Goal: Transaction & Acquisition: Purchase product/service

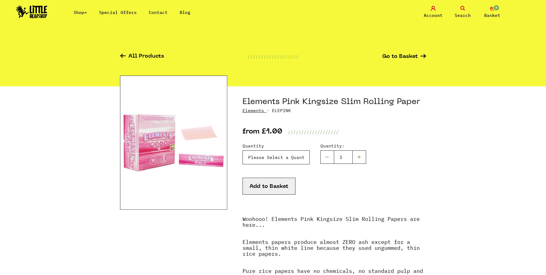
click at [287, 155] on select "Please Select a Quantity X 1 - £1.00 X 7 - £5.00 X 50 (Full Box) - £20.99" at bounding box center [275, 158] width 67 height 14
click at [242, 151] on select "Please Select a Quantity X 1 - £1.00 X 7 - £5.00 X 50 (Full Box) - £20.99" at bounding box center [275, 158] width 67 height 14
click at [284, 160] on select "Please Select a Quantity X 1 - £1.00 X 7 - £5.00 X 50 (Full Box) - £20.99" at bounding box center [275, 158] width 67 height 14
select select "1247"
click at [242, 151] on select "Please Select a Quantity X 1 - £1.00 X 7 - £5.00 X 50 (Full Box) - £20.99" at bounding box center [275, 158] width 67 height 14
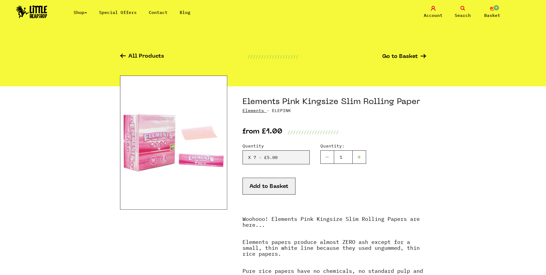
click at [269, 187] on button "Add to Basket" at bounding box center [268, 186] width 53 height 17
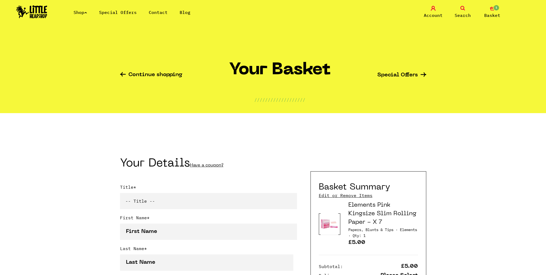
click at [461, 10] on icon at bounding box center [462, 8] width 5 height 5
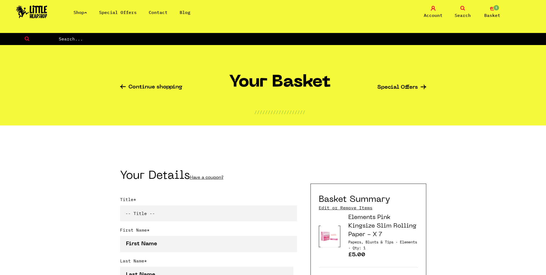
click at [449, 6] on link "Search" at bounding box center [462, 12] width 27 height 13
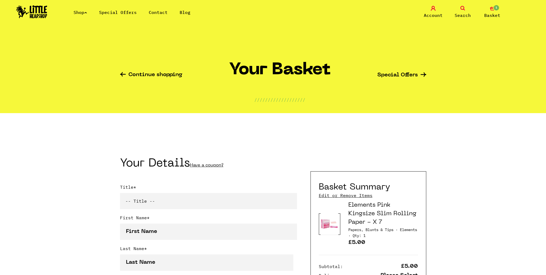
click at [463, 10] on icon at bounding box center [462, 8] width 5 height 5
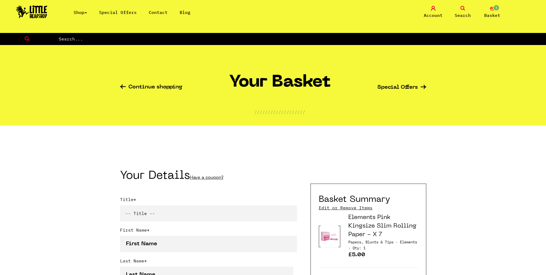
drag, startPoint x: 140, startPoint y: 43, endPoint x: 139, endPoint y: 40, distance: 2.9
click at [140, 41] on form at bounding box center [273, 39] width 546 height 12
click at [139, 40] on input "text" at bounding box center [301, 38] width 487 height 7
type input "elements"
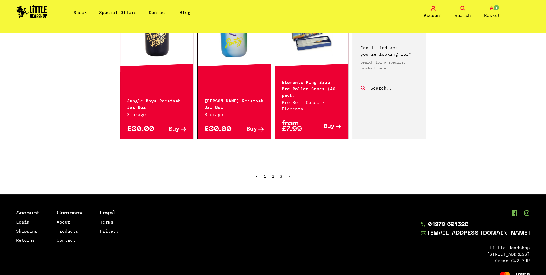
scroll to position [628, 0]
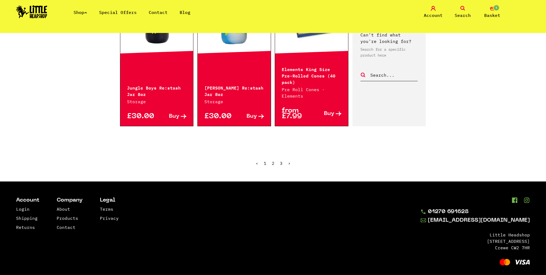
click at [288, 161] on link "›" at bounding box center [289, 163] width 3 height 5
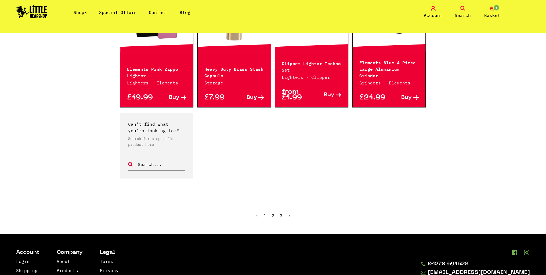
scroll to position [268, 0]
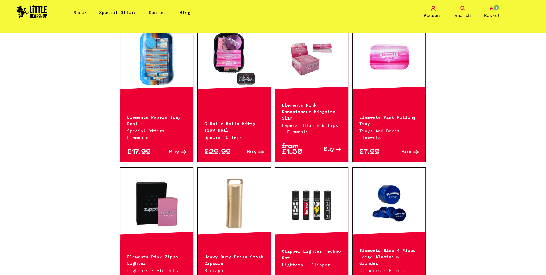
click at [417, 151] on icon at bounding box center [416, 152] width 6 height 5
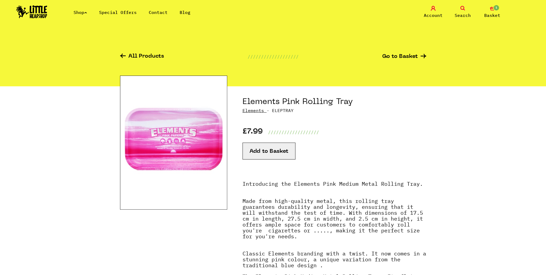
click at [258, 148] on button "Add to Basket" at bounding box center [268, 151] width 53 height 17
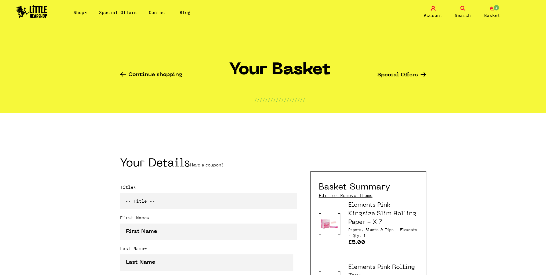
click at [458, 9] on link "Search" at bounding box center [462, 12] width 27 height 13
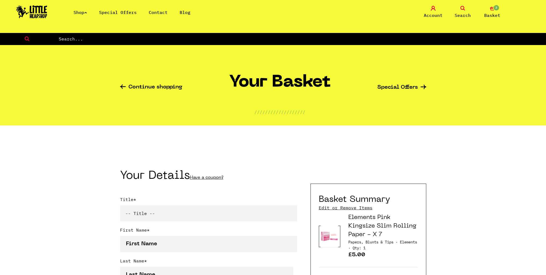
click at [449, 6] on link "Search" at bounding box center [462, 12] width 27 height 13
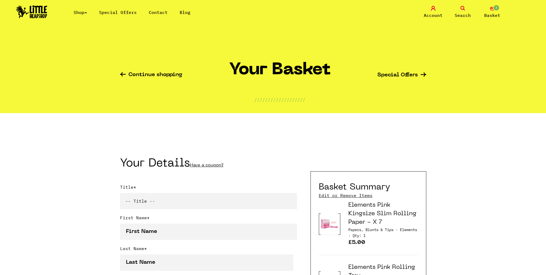
click at [458, 9] on link "Search" at bounding box center [462, 12] width 27 height 13
click at [459, 9] on link "Search" at bounding box center [462, 12] width 27 height 13
click at [470, 13] on link "Search" at bounding box center [462, 12] width 27 height 13
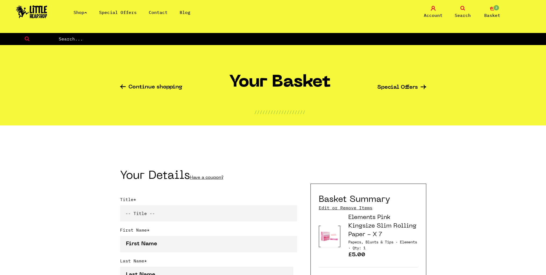
click at [92, 43] on form at bounding box center [273, 39] width 546 height 12
click at [93, 39] on input "text" at bounding box center [301, 38] width 487 height 7
type input "shine"
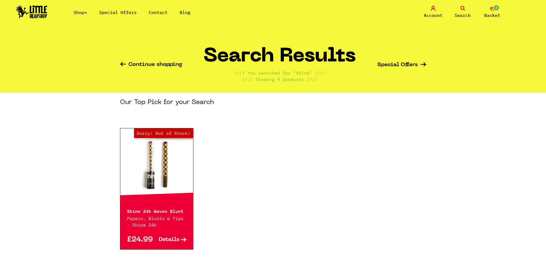
click at [112, 12] on link "Special Offers" at bounding box center [118, 12] width 38 height 5
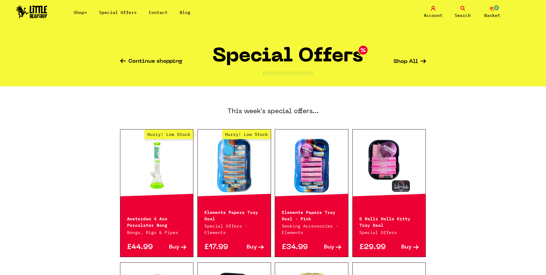
click at [76, 11] on link "Shop" at bounding box center [80, 12] width 13 height 5
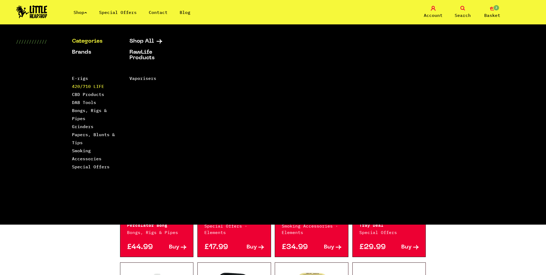
click at [96, 86] on link "420/710 LIFE" at bounding box center [88, 86] width 32 height 5
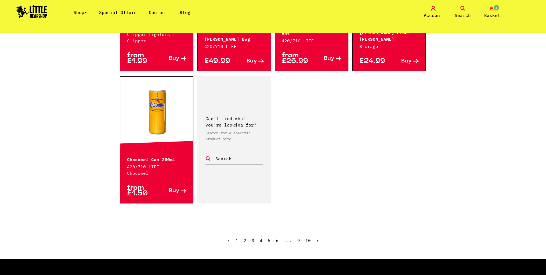
scroll to position [832, 0]
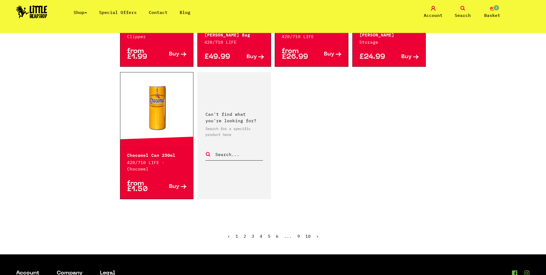
click at [245, 234] on link "2" at bounding box center [244, 236] width 3 height 5
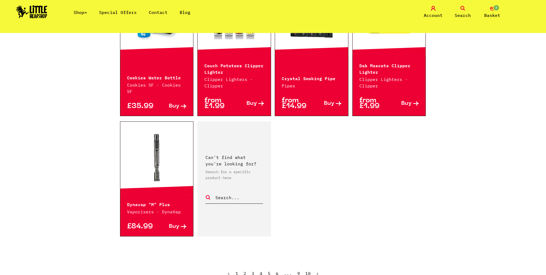
scroll to position [886, 0]
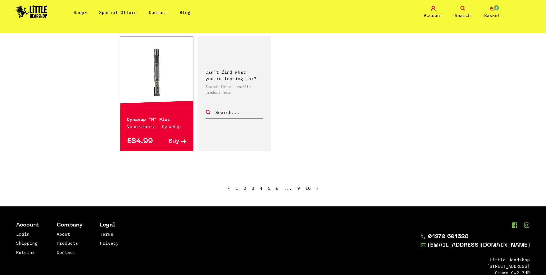
click at [253, 186] on link "3" at bounding box center [252, 188] width 3 height 5
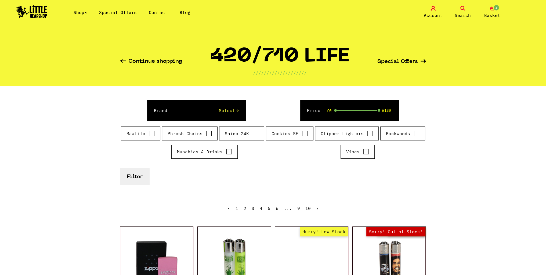
click at [463, 11] on link "Search" at bounding box center [462, 12] width 27 height 13
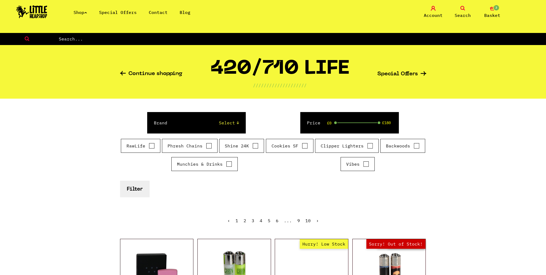
click at [253, 36] on input "text" at bounding box center [301, 38] width 487 height 7
type input "glass tip"
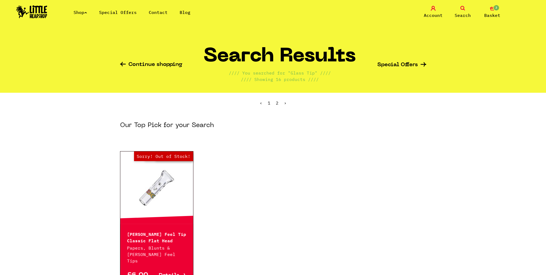
click at [277, 102] on link "2" at bounding box center [277, 102] width 3 height 5
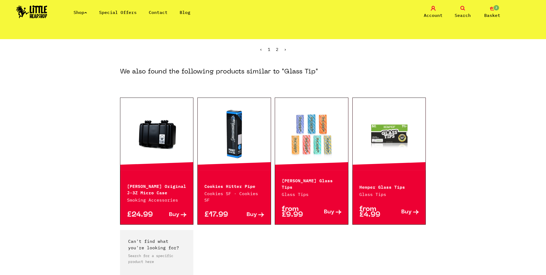
scroll to position [54, 0]
click at [397, 162] on div at bounding box center [388, 134] width 73 height 72
click at [398, 140] on link at bounding box center [388, 134] width 73 height 54
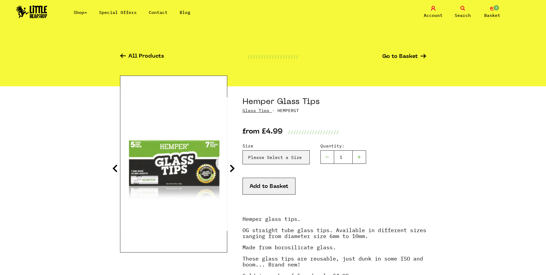
click at [230, 169] on icon at bounding box center [231, 168] width 5 height 9
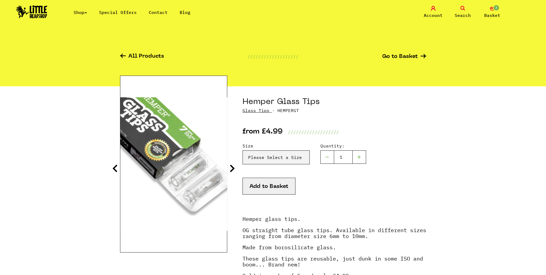
click at [230, 169] on icon at bounding box center [231, 168] width 5 height 9
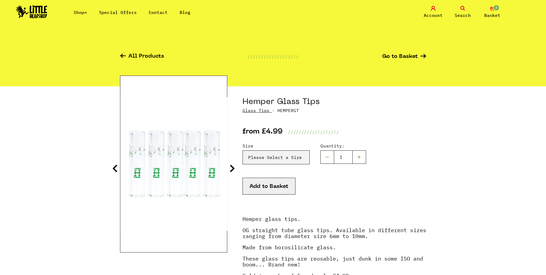
click at [230, 169] on icon at bounding box center [231, 168] width 5 height 9
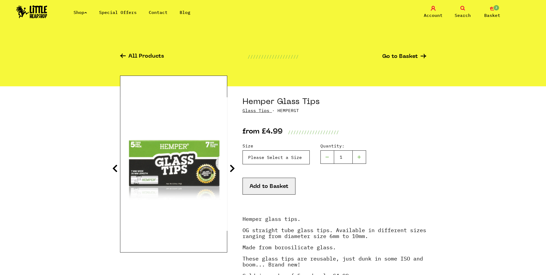
click at [295, 155] on select "Please Select a Size Size 6 - £4.99 Size 7 - £4.99 Size 8 - £4.99 Size 9 - £4.9…" at bounding box center [275, 158] width 67 height 14
select select "2029"
click at [242, 151] on select "Please Select a Size Size 6 - £4.99 Size 7 - £4.99 Size 8 - £4.99 Size 9 - £4.9…" at bounding box center [275, 158] width 67 height 14
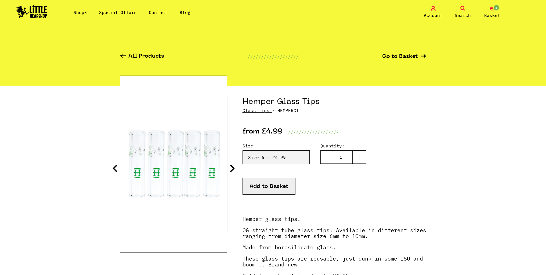
click at [270, 186] on button "Add to Basket" at bounding box center [268, 186] width 53 height 17
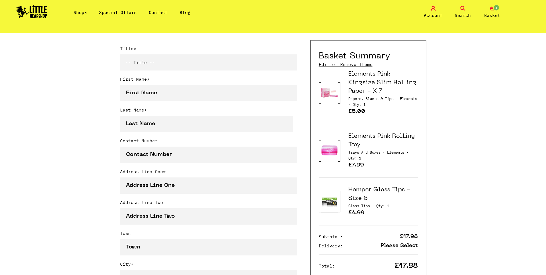
scroll to position [27, 0]
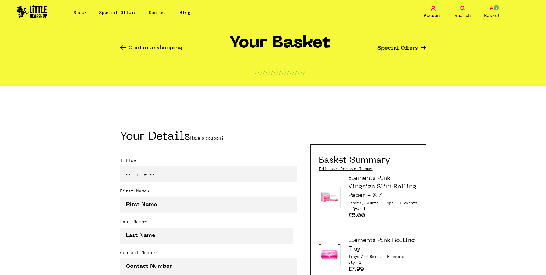
click at [162, 174] on select "-- Title -- Mr Mrs Ms Miss Dr Prof" at bounding box center [208, 174] width 177 height 16
select select "mr"
click at [120, 167] on select "-- Title -- Mr Mrs Ms Miss Dr Prof" at bounding box center [208, 174] width 177 height 16
click at [162, 208] on input "First Name *" at bounding box center [208, 205] width 177 height 16
type input "[PERSON_NAME]"
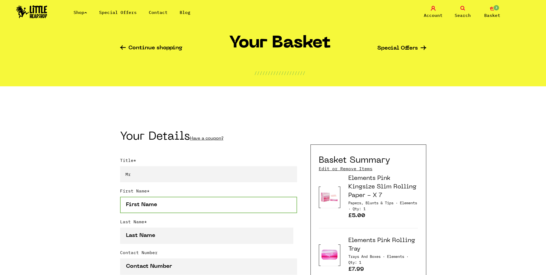
type input "[PERSON_NAME]"
type input "07494615456"
type input "2 South View"
type input "[PERSON_NAME]"
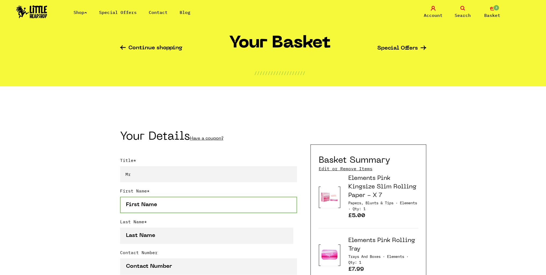
type input "[GEOGRAPHIC_DATA]"
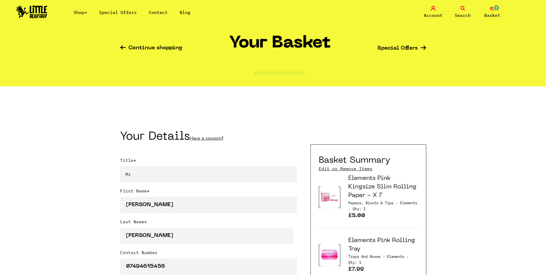
select select "826"
type input "TS13 4JL"
type input "[EMAIL_ADDRESS][DOMAIN_NAME]"
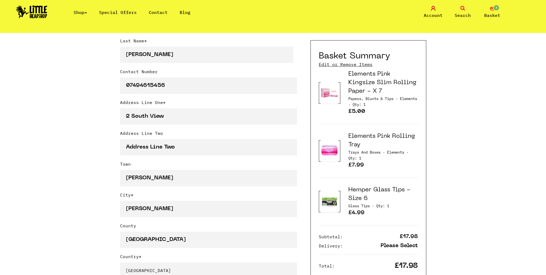
scroll to position [215, 0]
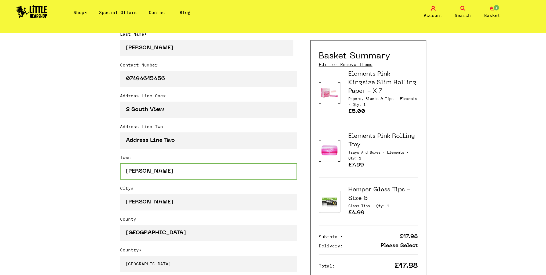
drag, startPoint x: 157, startPoint y: 169, endPoint x: 116, endPoint y: 167, distance: 41.1
click at [116, 167] on div "Continue shopping Your Basket /////////////////// Special Offers Coupon Code Ap…" at bounding box center [273, 245] width 546 height 855
click at [108, 170] on div "Continue shopping Your Basket /////////////////// Special Offers Coupon Code Ap…" at bounding box center [273, 245] width 546 height 855
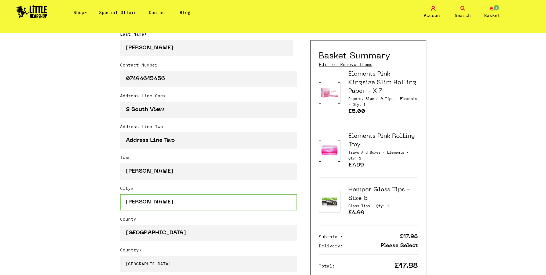
drag, startPoint x: 153, startPoint y: 200, endPoint x: 147, endPoint y: 201, distance: 5.7
click at [147, 201] on input "Loftus" at bounding box center [208, 202] width 177 height 16
click at [96, 189] on div "Continue shopping Your Basket /////////////////// Special Offers Coupon Code Ap…" at bounding box center [273, 245] width 546 height 855
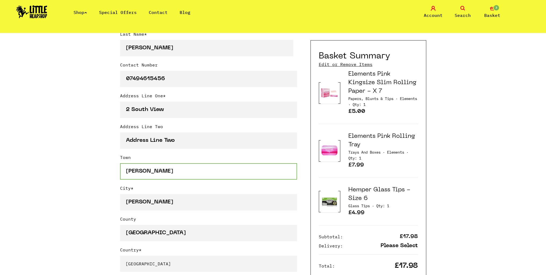
scroll to position [1, 0]
drag, startPoint x: 155, startPoint y: 175, endPoint x: 116, endPoint y: 175, distance: 38.9
click at [116, 175] on div "Continue shopping Your Basket /////////////////// Special Offers Coupon Code Ap…" at bounding box center [273, 245] width 546 height 855
click at [98, 175] on div "Continue shopping Your Basket /////////////////// Special Offers Coupon Code Ap…" at bounding box center [273, 245] width 546 height 855
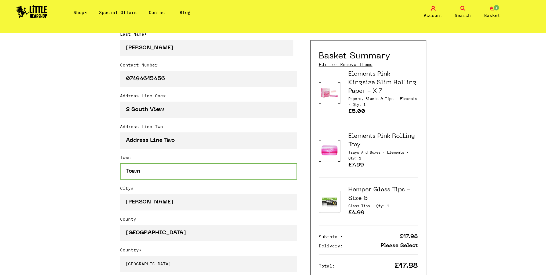
drag, startPoint x: 137, startPoint y: 172, endPoint x: 109, endPoint y: 174, distance: 28.3
click at [110, 174] on div "Continue shopping Your Basket /////////////////// Special Offers Coupon Code Ap…" at bounding box center [273, 245] width 546 height 855
click at [85, 175] on div "Continue shopping Your Basket /////////////////// Special Offers Coupon Code Ap…" at bounding box center [273, 245] width 546 height 855
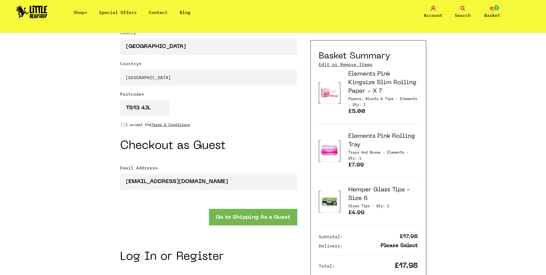
scroll to position [403, 0]
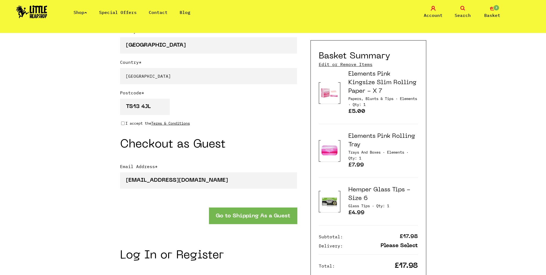
click at [122, 123] on input "I accept the Terms & Conditions" at bounding box center [122, 123] width 3 height 4
checkbox input "true"
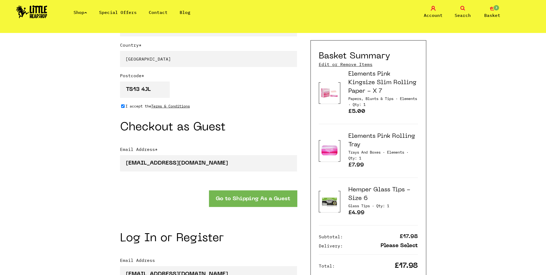
scroll to position [510, 0]
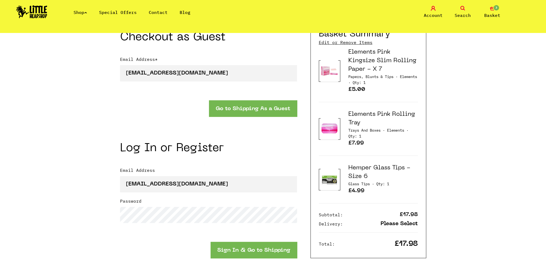
click at [242, 112] on button "Go to Shipping As a Guest" at bounding box center [253, 108] width 88 height 16
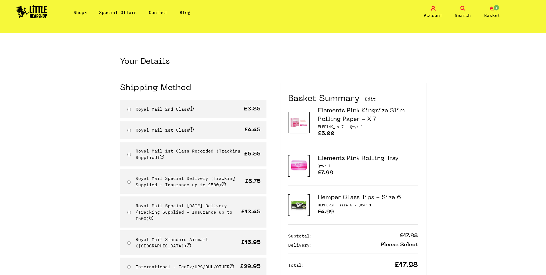
click at [129, 109] on input "Royal Mail 2nd Class" at bounding box center [128, 109] width 3 height 3
radio input "true"
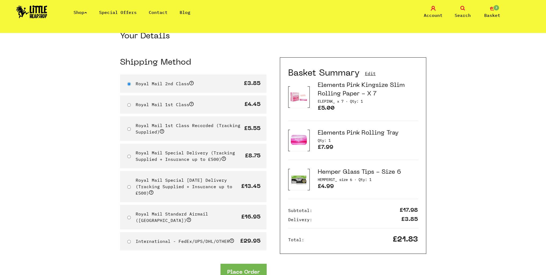
scroll to position [27, 0]
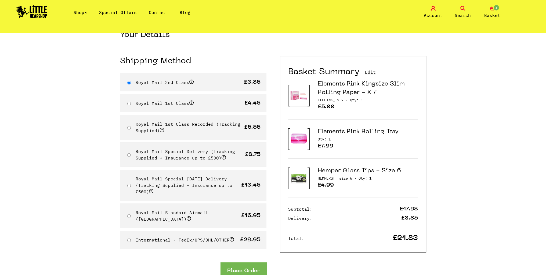
click at [246, 263] on button "Place Order" at bounding box center [243, 271] width 46 height 16
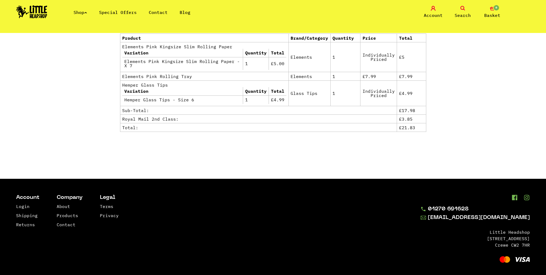
scroll to position [300, 0]
